Goal: Book appointment/travel/reservation

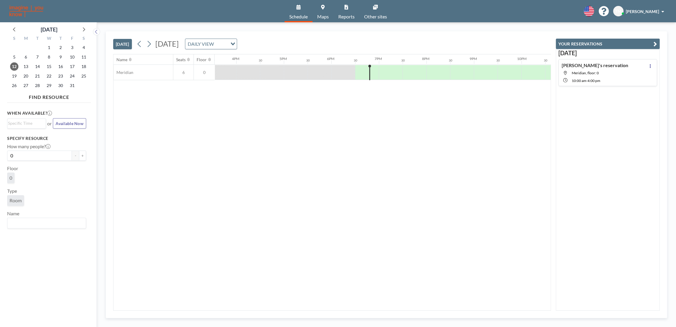
scroll to position [0, 804]
drag, startPoint x: 367, startPoint y: 155, endPoint x: 449, endPoint y: 186, distance: 87.4
click at [367, 155] on div "Name Seats Floor 12AM 30 1AM 30 2AM 30 3AM 30 4AM 30 5AM 30 6AM 30 7AM 30 8AM 3…" at bounding box center [331, 182] width 437 height 256
click at [150, 41] on icon at bounding box center [149, 43] width 6 height 9
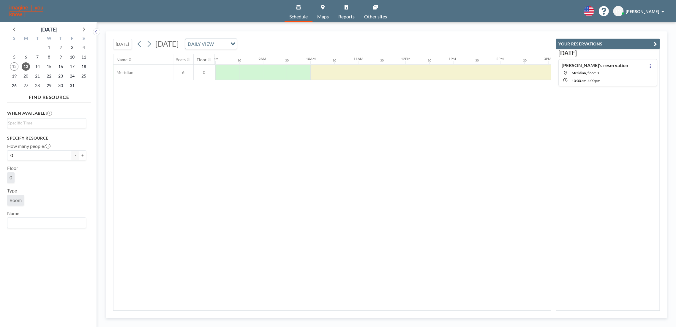
scroll to position [0, 380]
click at [357, 66] on div at bounding box center [451, 72] width 285 height 15
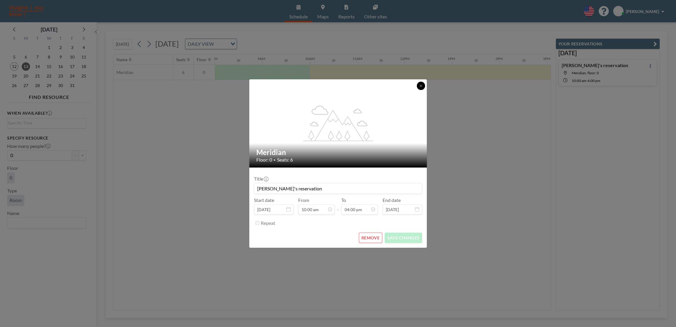
click at [420, 84] on icon at bounding box center [421, 86] width 4 height 4
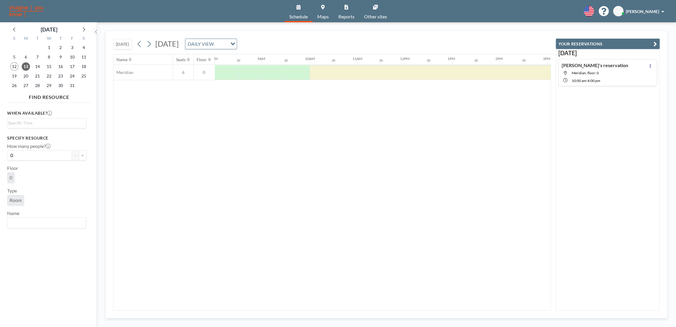
click at [468, 160] on div "Name Seats Floor 12AM 30 1AM 30 2AM 30 3AM 30 4AM 30 5AM 30 6AM 30 7AM 30 8AM 3…" at bounding box center [331, 182] width 437 height 256
click at [341, 73] on div at bounding box center [418, 72] width 285 height 15
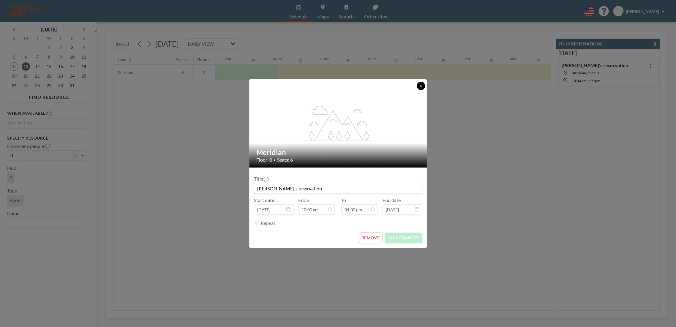
click at [418, 89] on button at bounding box center [421, 86] width 8 height 8
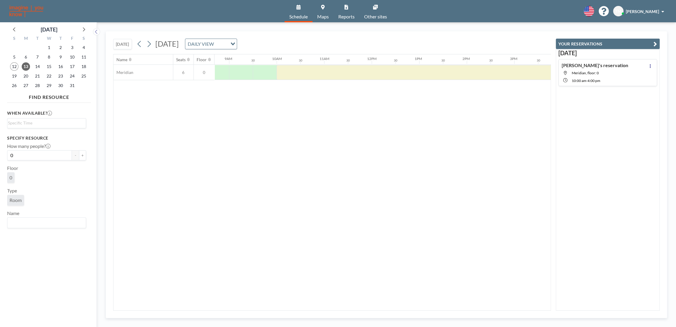
click at [448, 144] on div "Name Seats Floor 12AM 30 1AM 30 2AM 30 3AM 30 4AM 30 5AM 30 6AM 30 7AM 30 8AM 3…" at bounding box center [331, 182] width 437 height 256
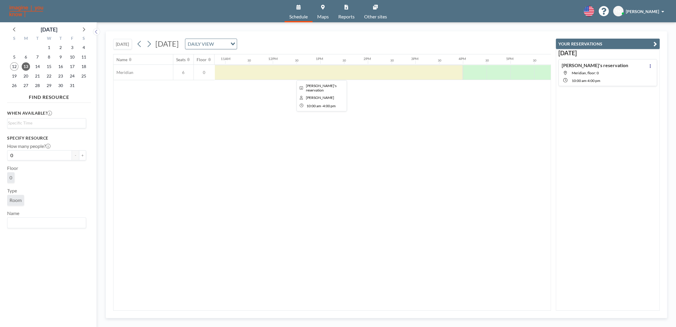
click at [373, 71] on div at bounding box center [320, 72] width 285 height 15
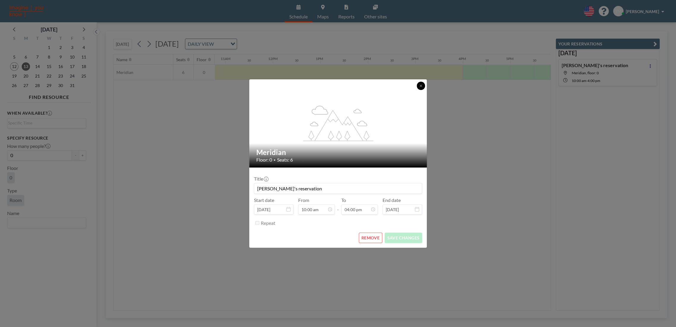
click at [423, 86] on button at bounding box center [421, 86] width 8 height 8
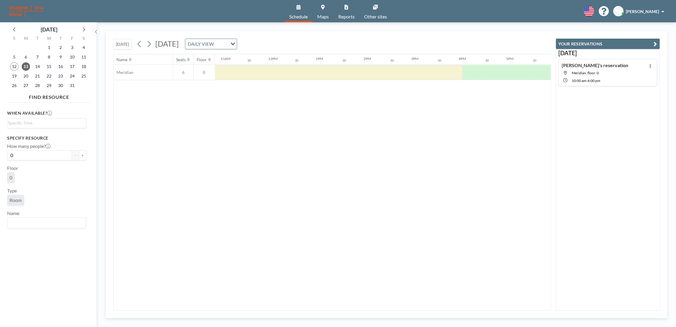
click at [454, 153] on div "Name Seats Floor 12AM 30 1AM 30 2AM 30 3AM 30 4AM 30 5AM 30 6AM 30 7AM 30 8AM 3…" at bounding box center [331, 182] width 437 height 256
click at [330, 72] on div at bounding box center [385, 72] width 285 height 15
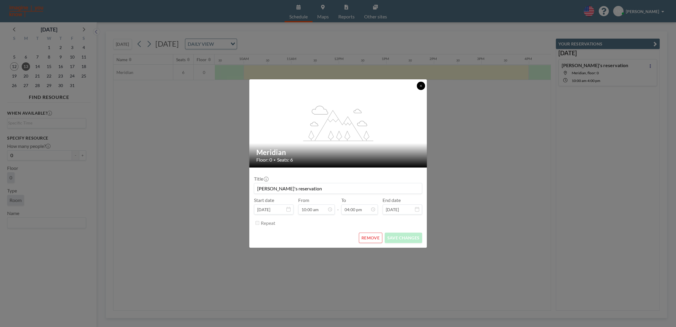
click at [422, 85] on icon at bounding box center [421, 86] width 4 height 4
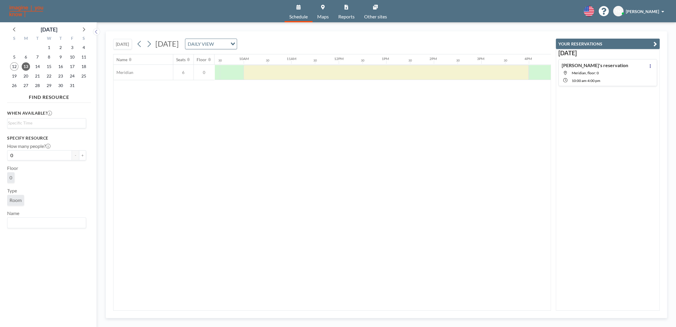
click at [415, 144] on div "Name Seats Floor 12AM 30 1AM 30 2AM 30 3AM 30 4AM 30 5AM 30 6AM 30 7AM 30 8AM 3…" at bounding box center [331, 182] width 437 height 256
click at [270, 164] on div "Name Seats Floor 12AM 30 1AM 30 2AM 30 3AM 30 4AM 30 5AM 30 6AM 30 7AM 30 8AM 3…" at bounding box center [331, 182] width 437 height 256
click at [224, 133] on div "Name Seats Floor 12AM 30 1AM 30 2AM 30 3AM 30 4AM 30 5AM 30 6AM 30 7AM 30 8AM 3…" at bounding box center [331, 182] width 437 height 256
click at [607, 167] on div "[DATE] [PERSON_NAME]'s reservation Meridian, floor: 0 10:00 AM - 4:00 PM" at bounding box center [608, 180] width 104 height 262
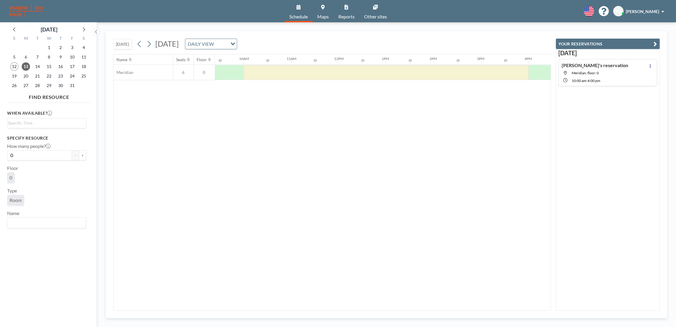
click at [437, 109] on div "Name Seats Floor 12AM 30 1AM 30 2AM 30 3AM 30 4AM 30 5AM 30 6AM 30 7AM 30 8AM 3…" at bounding box center [331, 182] width 437 height 256
click at [592, 138] on div "[DATE] [PERSON_NAME]'s reservation Meridian, floor: 0 10:00 AM - 4:00 PM" at bounding box center [608, 180] width 104 height 262
click at [352, 178] on div "Name Seats Floor 12AM 30 1AM 30 2AM 30 3AM 30 4AM 30 5AM 30 6AM 30 7AM 30 8AM 3…" at bounding box center [331, 182] width 437 height 256
click at [280, 185] on div "Name Seats Floor 12AM 30 1AM 30 2AM 30 3AM 30 4AM 30 5AM 30 6AM 30 7AM 30 8AM 3…" at bounding box center [331, 182] width 437 height 256
click at [279, 184] on div "Name Seats Floor 12AM 30 1AM 30 2AM 30 3AM 30 4AM 30 5AM 30 6AM 30 7AM 30 8AM 3…" at bounding box center [331, 182] width 437 height 256
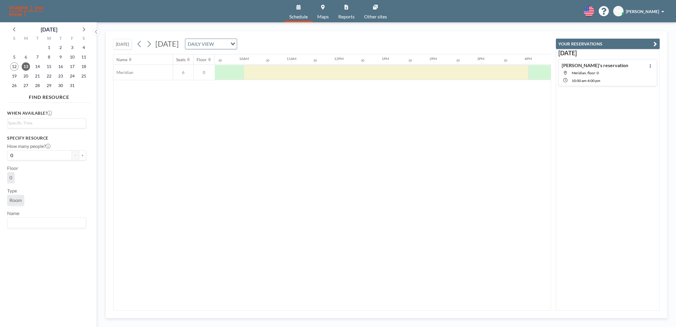
click at [182, 200] on div "Name Seats Floor 12AM 30 1AM 30 2AM 30 3AM 30 4AM 30 5AM 30 6AM 30 7AM 30 8AM 3…" at bounding box center [331, 182] width 437 height 256
click at [64, 250] on div "When available? Loading... Specify resource How many people? 0 - + Floor 0 Type…" at bounding box center [49, 210] width 84 height 210
drag, startPoint x: 74, startPoint y: 261, endPoint x: 1, endPoint y: 113, distance: 164.3
click at [1, 113] on aside "[DATE] S M T W T F S 28 29 30 1 2 3 4 5 6 7 8 9 10 11 12 13 14 15 16 17 18 19 2…" at bounding box center [46, 174] width 92 height 305
click at [59, 267] on div "When available? Loading... Specify resource How many people? 0 - + Floor 0 Type…" at bounding box center [49, 210] width 84 height 210
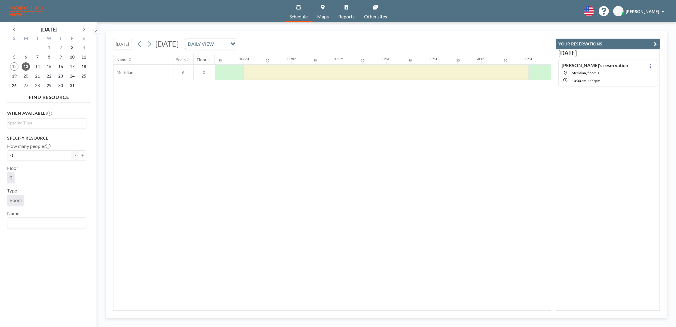
click at [224, 199] on div "Name Seats Floor 12AM 30 1AM 30 2AM 30 3AM 30 4AM 30 5AM 30 6AM 30 7AM 30 8AM 3…" at bounding box center [331, 182] width 437 height 256
click at [85, 258] on div "When available? Loading... Specify resource How many people? 0 - + Floor 0 Type…" at bounding box center [49, 210] width 84 height 210
click at [280, 225] on div "Name Seats Floor 12AM 30 1AM 30 2AM 30 3AM 30 4AM 30 5AM 30 6AM 30 7AM 30 8AM 3…" at bounding box center [331, 182] width 437 height 256
click at [223, 247] on div "Name Seats Floor 12AM 30 1AM 30 2AM 30 3AM 30 4AM 30 5AM 30 6AM 30 7AM 30 8AM 3…" at bounding box center [331, 182] width 437 height 256
